Goal: Information Seeking & Learning: Learn about a topic

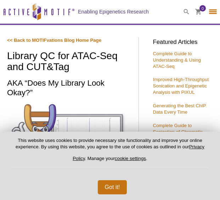
select select "[GEOGRAPHIC_DATA]"
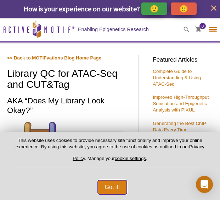
click at [110, 183] on button "Got it!" at bounding box center [112, 187] width 29 height 14
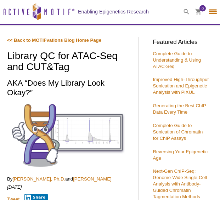
select select "[GEOGRAPHIC_DATA]"
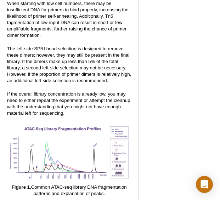
scroll to position [1288, 0]
